Goal: Contribute content

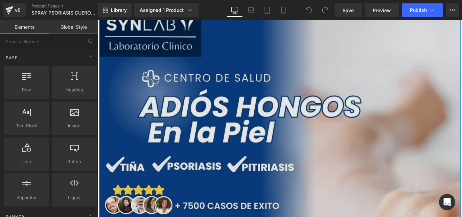
scroll to position [24, 0]
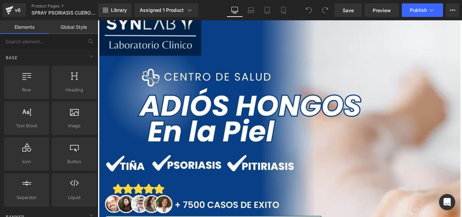
click at [286, 19] on div "Library Assigned 1 Product Product Preview Spray [MEDICAL_DATA] C® TRATAMIENTO …" at bounding box center [280, 10] width 364 height 20
click at [285, 8] on icon at bounding box center [283, 10] width 7 height 7
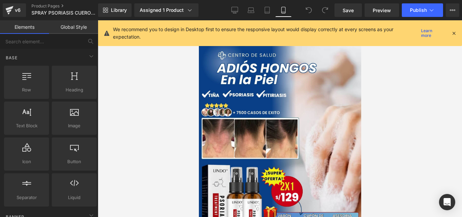
scroll to position [0, 0]
click at [267, 126] on img at bounding box center [280, 140] width 162 height 241
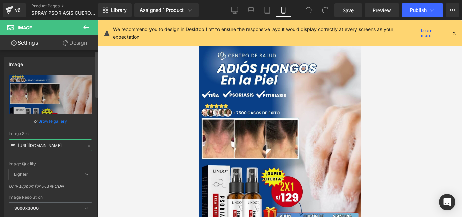
click at [83, 143] on input "[URL][DOMAIN_NAME]" at bounding box center [50, 145] width 83 height 12
click at [88, 146] on icon at bounding box center [89, 145] width 2 height 2
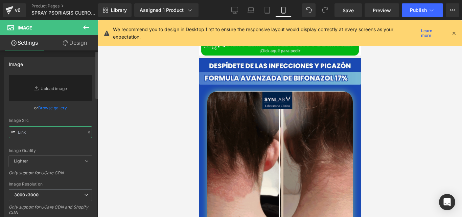
click at [58, 131] on input "text" at bounding box center [50, 132] width 83 height 12
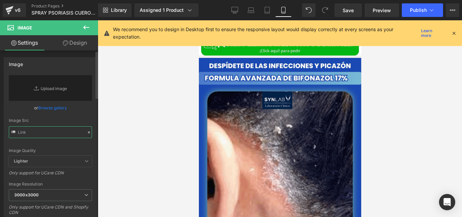
paste input "[URL][DOMAIN_NAME]"
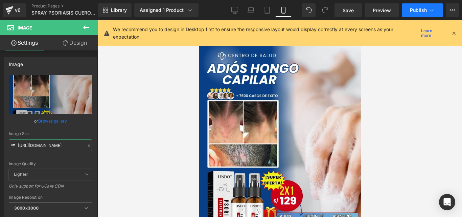
type input "[URL][DOMAIN_NAME]"
click at [417, 14] on button "Publish" at bounding box center [422, 10] width 41 height 14
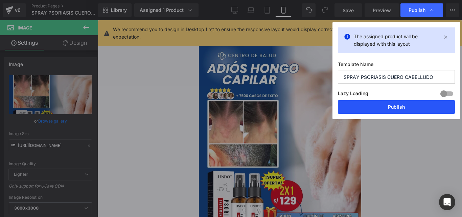
click at [360, 106] on button "Publish" at bounding box center [396, 107] width 117 height 14
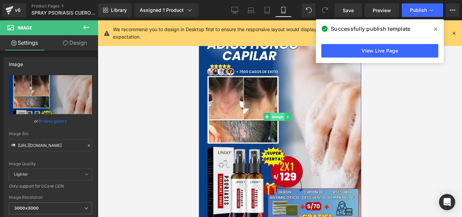
scroll to position [25, 0]
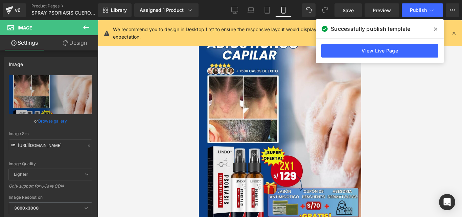
click at [437, 26] on icon at bounding box center [435, 28] width 3 height 5
